Goal: Task Accomplishment & Management: Manage account settings

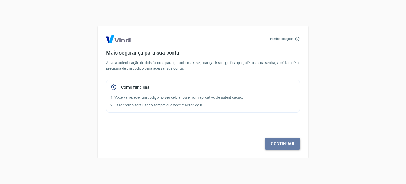
click at [285, 144] on link "Continuar" at bounding box center [282, 143] width 35 height 11
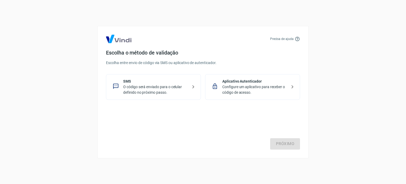
click at [151, 90] on p "O código será enviado para o celular definido no próximo passo." at bounding box center [155, 89] width 65 height 11
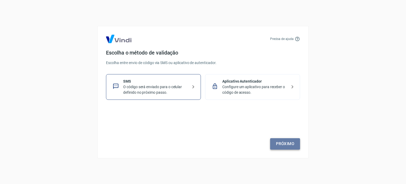
click at [292, 144] on link "Próximo" at bounding box center [285, 143] width 30 height 11
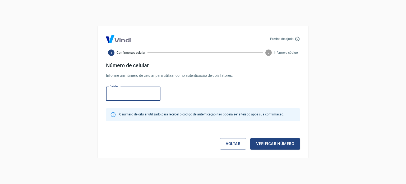
click at [119, 93] on input "Celular" at bounding box center [133, 94] width 54 height 14
type input "[PHONE_NUMBER]"
click at [266, 146] on button "Verificar número" at bounding box center [275, 143] width 50 height 11
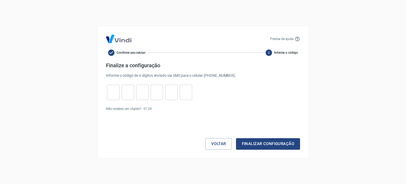
click at [114, 95] on input "tel" at bounding box center [113, 91] width 12 height 11
type input "6"
type input "8"
type input "0"
type input "5"
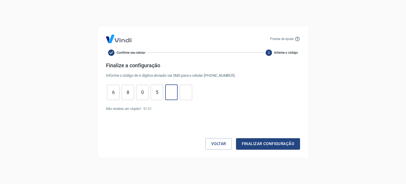
type input "3"
type input "9"
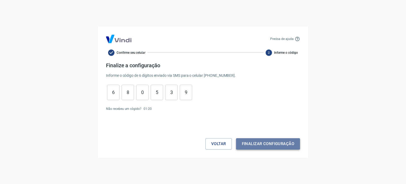
click at [256, 145] on button "Finalizar configuração" at bounding box center [268, 143] width 64 height 11
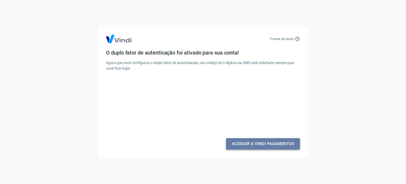
click at [276, 145] on link "Acessar a Vindi Pagamentos" at bounding box center [263, 143] width 74 height 11
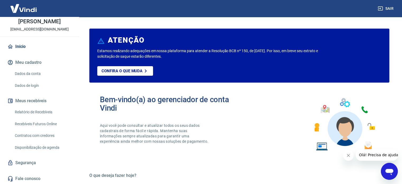
scroll to position [26, 0]
click at [349, 155] on icon "Fechar mensagem da empresa" at bounding box center [348, 155] width 4 height 4
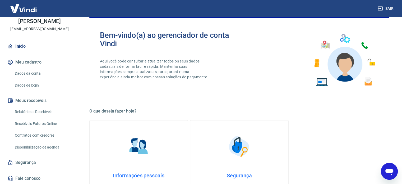
scroll to position [79, 0]
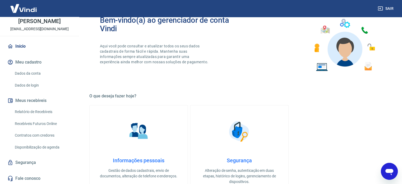
click at [38, 74] on link "Dados da conta" at bounding box center [43, 73] width 60 height 11
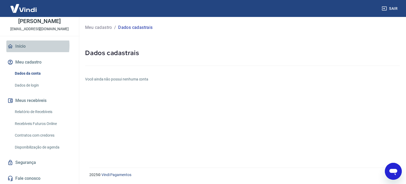
click at [25, 45] on link "Início" at bounding box center [39, 46] width 66 height 12
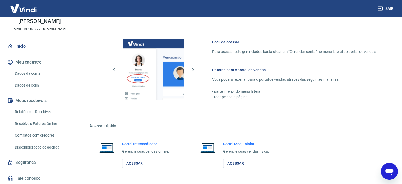
scroll to position [288, 0]
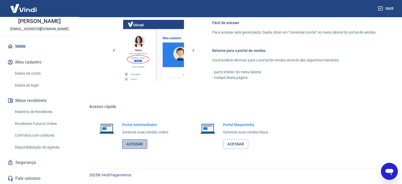
click at [134, 144] on link "Acessar" at bounding box center [134, 144] width 25 height 10
